Goal: Task Accomplishment & Management: Manage account settings

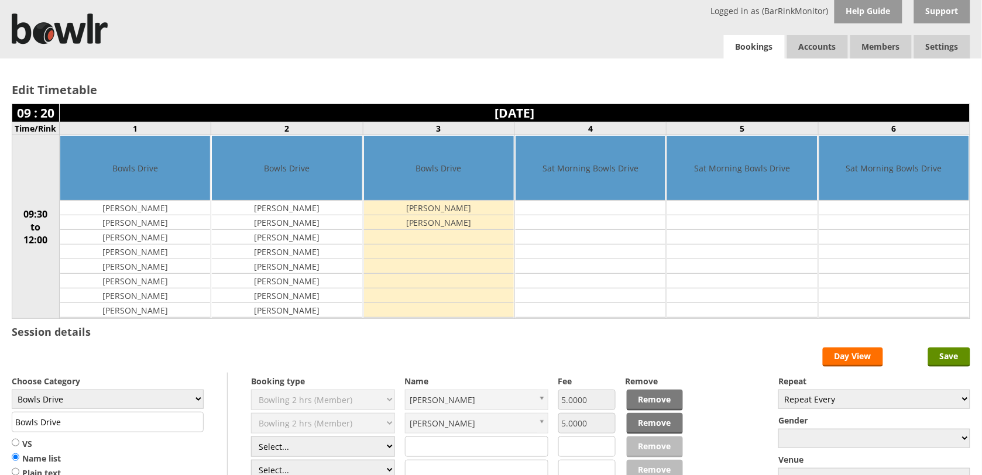
click at [753, 47] on link "Bookings" at bounding box center [754, 47] width 61 height 24
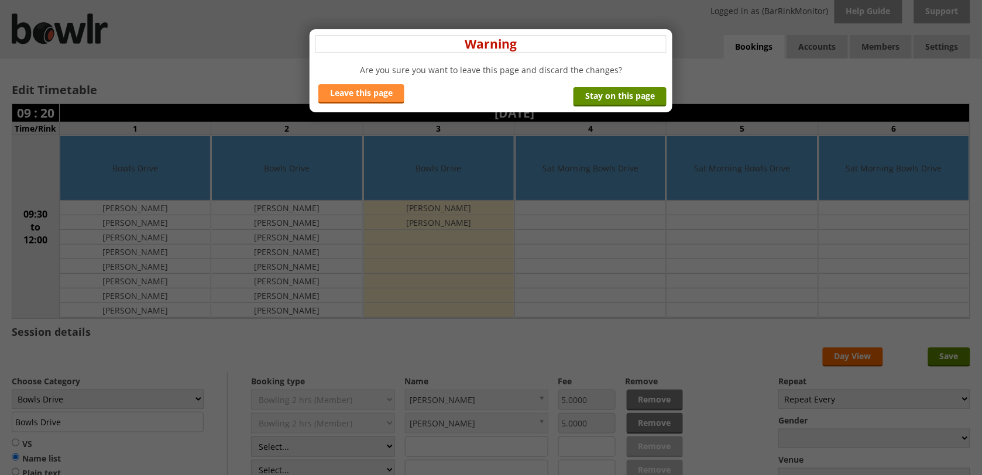
click at [385, 97] on link "Leave this page" at bounding box center [361, 93] width 86 height 19
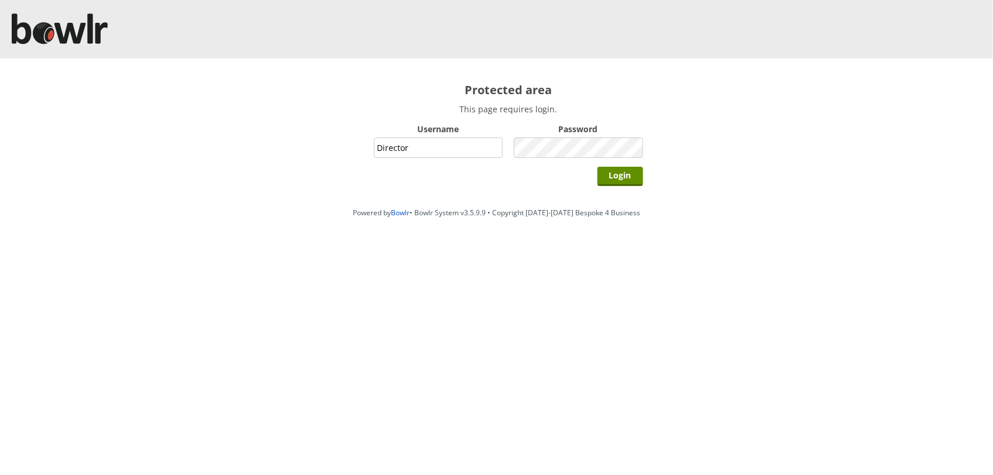
type input "Director"
click at [598, 167] on input "Login" at bounding box center [621, 176] width 46 height 19
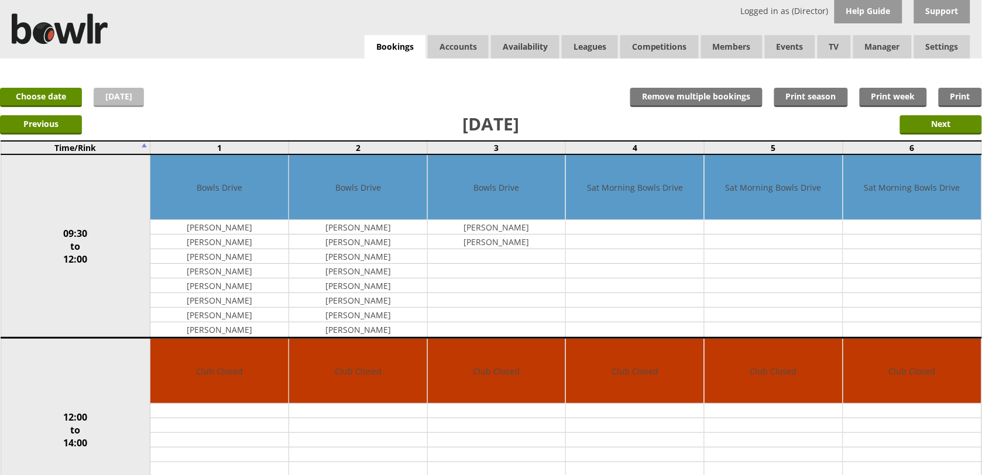
click at [124, 101] on link "[DATE]" at bounding box center [119, 97] width 50 height 19
